Goal: Transaction & Acquisition: Purchase product/service

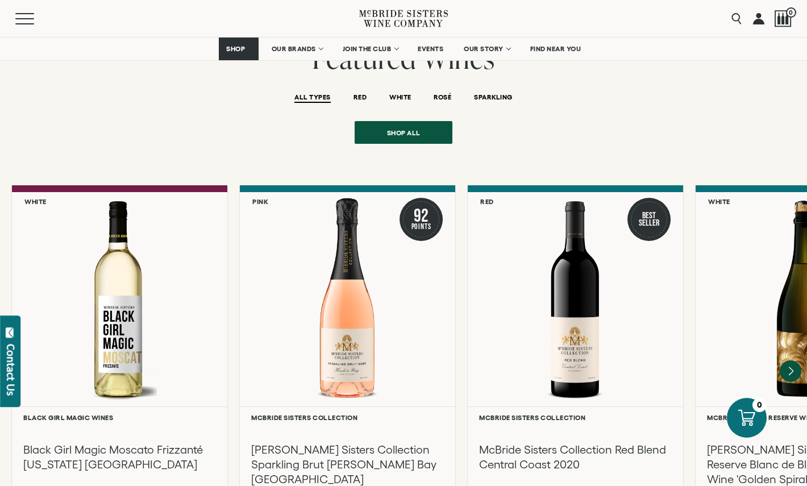
scroll to position [2332, 0]
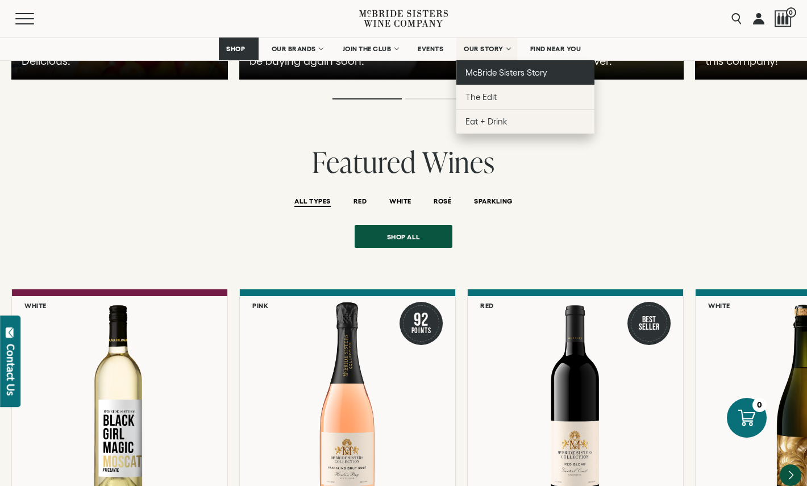
click at [498, 78] on link "McBride Sisters Story" at bounding box center [525, 72] width 138 height 24
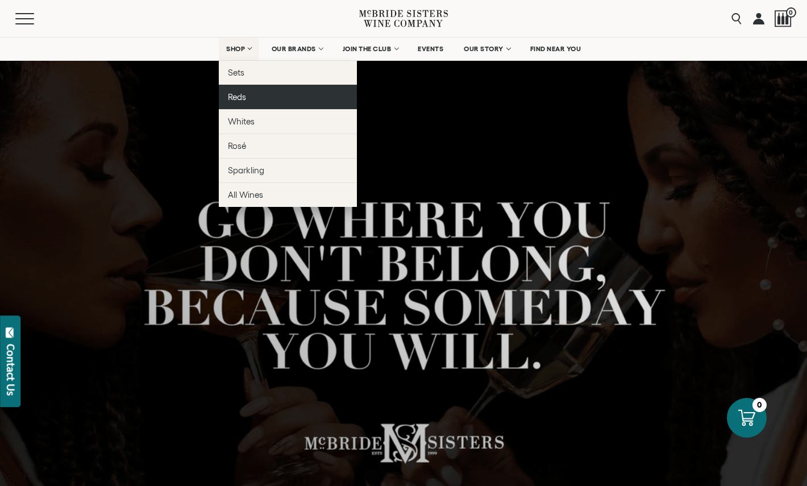
click at [258, 94] on link "Reds" at bounding box center [288, 97] width 138 height 24
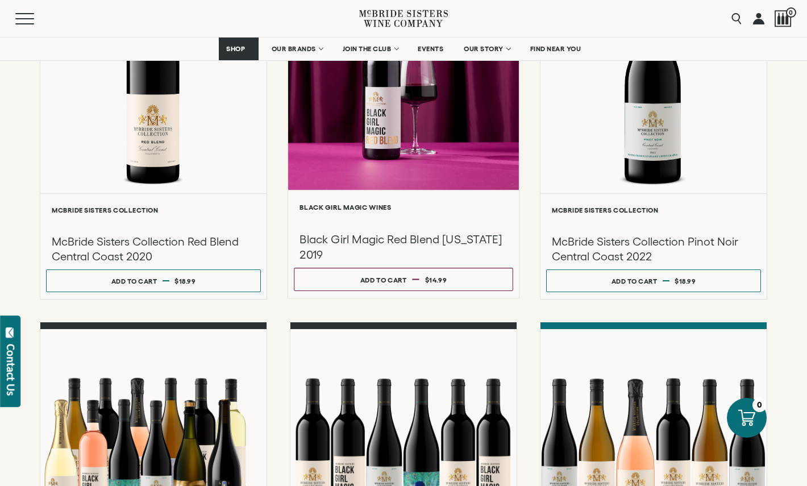
scroll to position [242, 0]
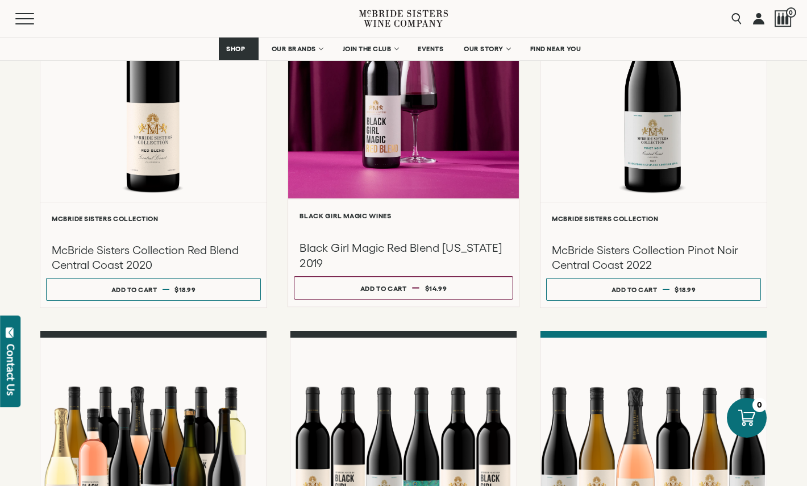
click at [451, 179] on div at bounding box center [403, 77] width 231 height 242
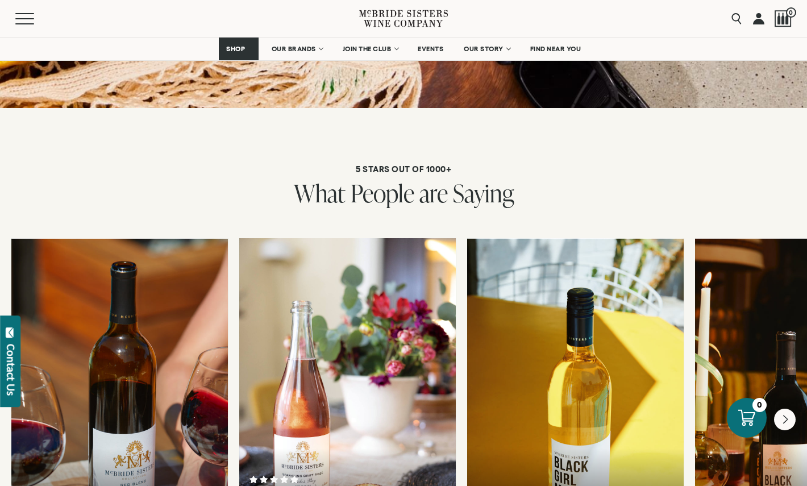
scroll to position [2521, 0]
